Goal: Navigation & Orientation: Find specific page/section

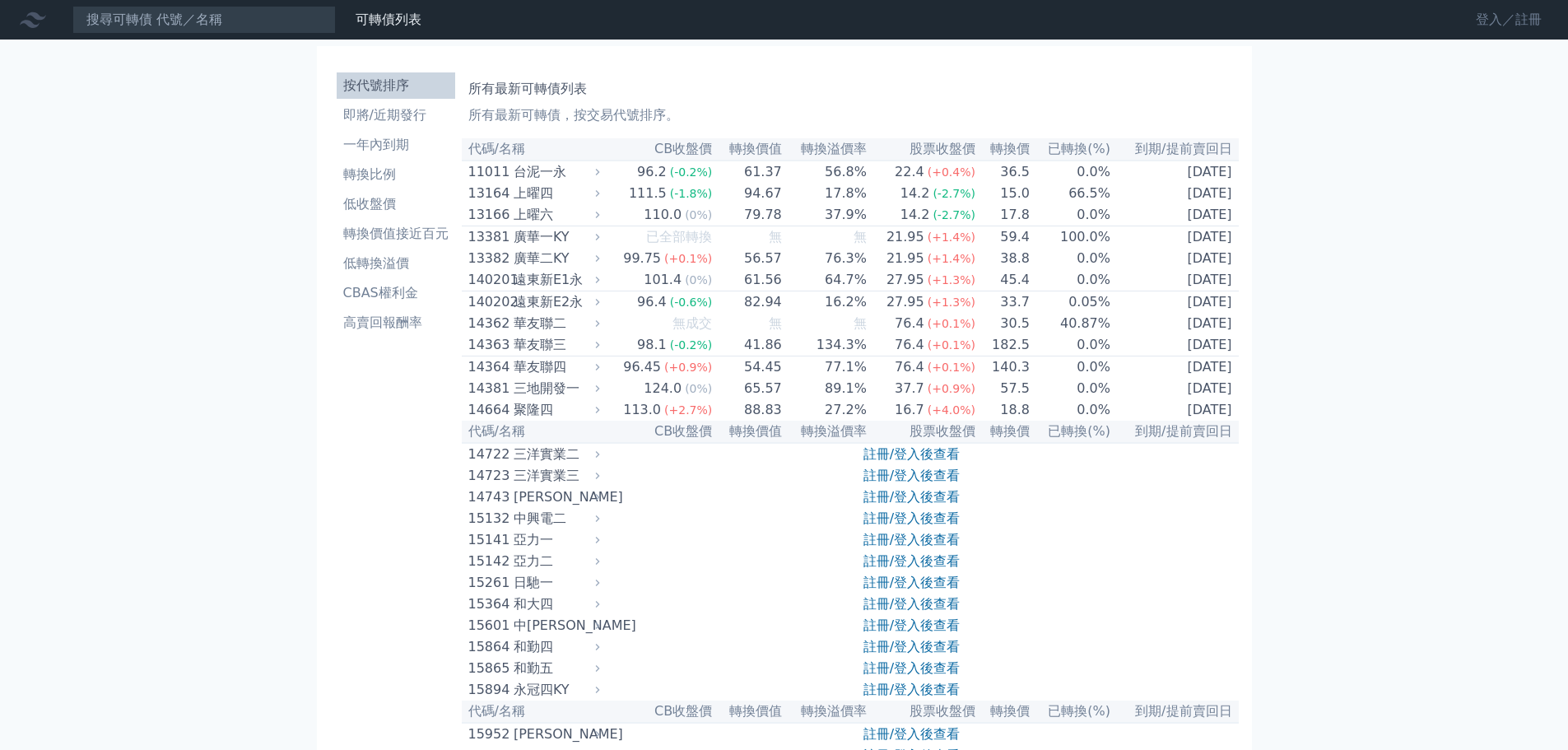
click at [1511, 24] on link "登入／註冊" at bounding box center [1509, 20] width 92 height 26
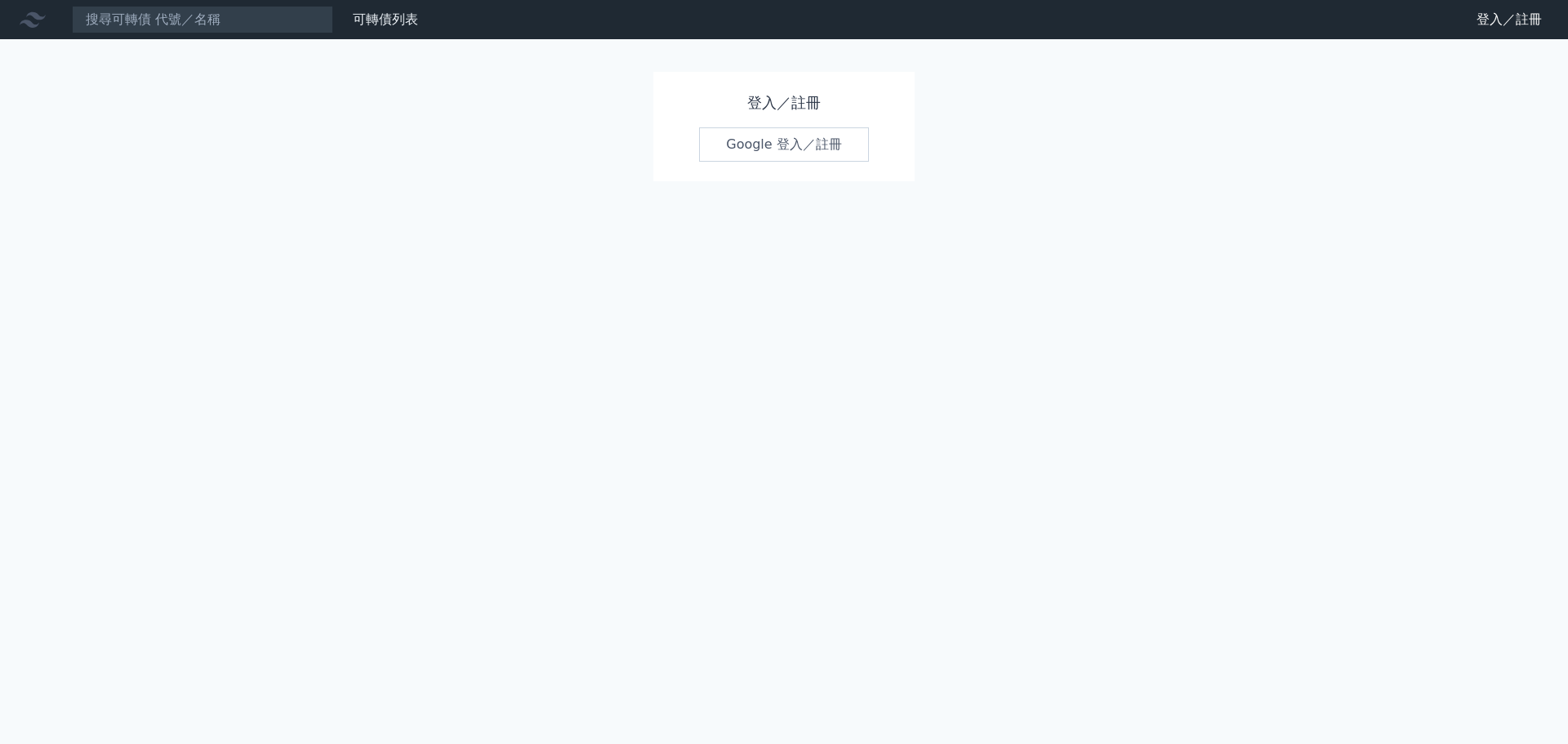
click at [785, 149] on link "Google 登入／註冊" at bounding box center [784, 145] width 170 height 34
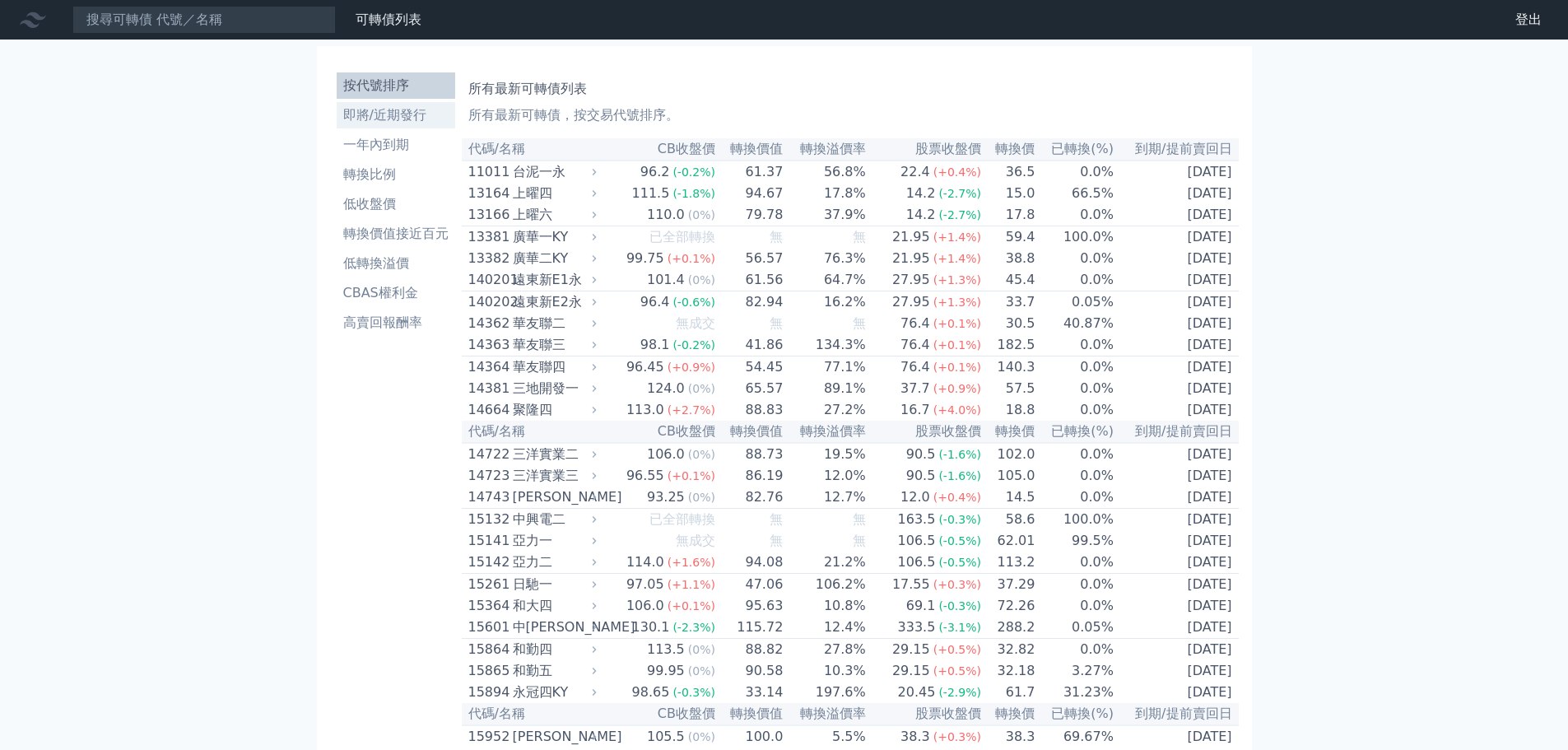
click at [400, 115] on li "即將/近期發行" at bounding box center [396, 116] width 119 height 20
